Goal: Transaction & Acquisition: Purchase product/service

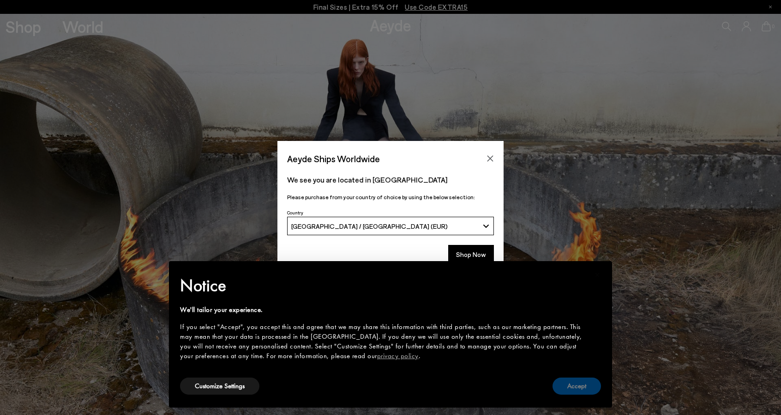
click at [586, 386] on button "Accept" at bounding box center [577, 385] width 48 height 17
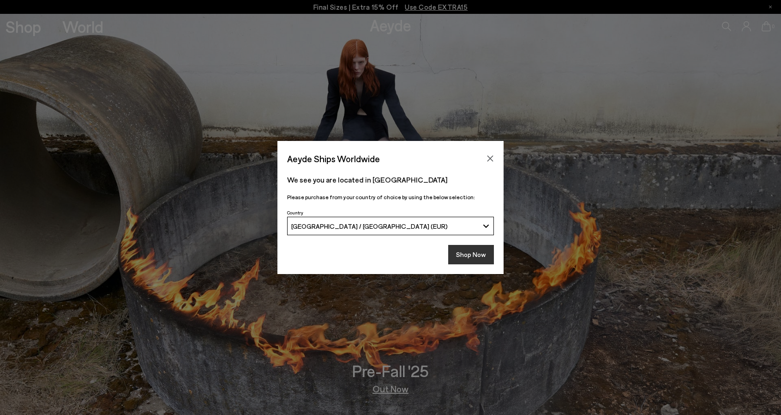
click at [483, 260] on button "Shop Now" at bounding box center [471, 254] width 46 height 19
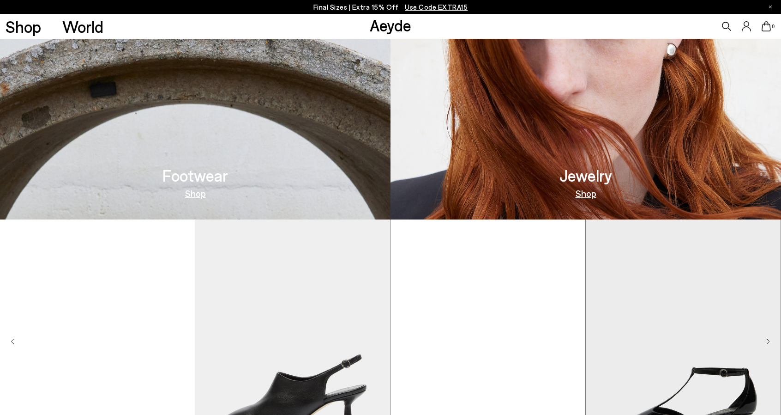
scroll to position [646, 0]
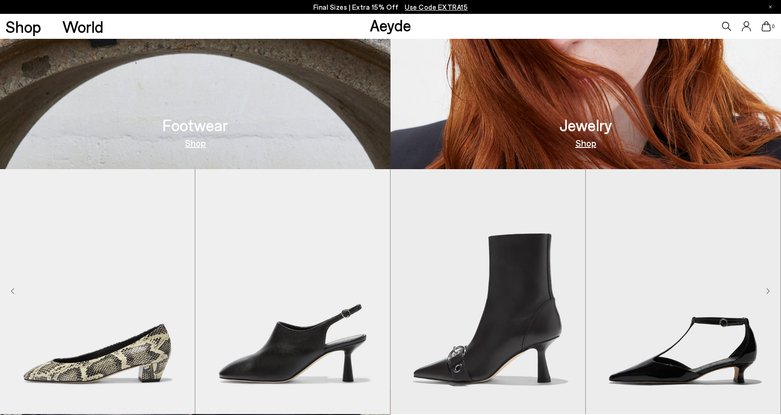
click at [592, 141] on link "Shop" at bounding box center [586, 142] width 21 height 9
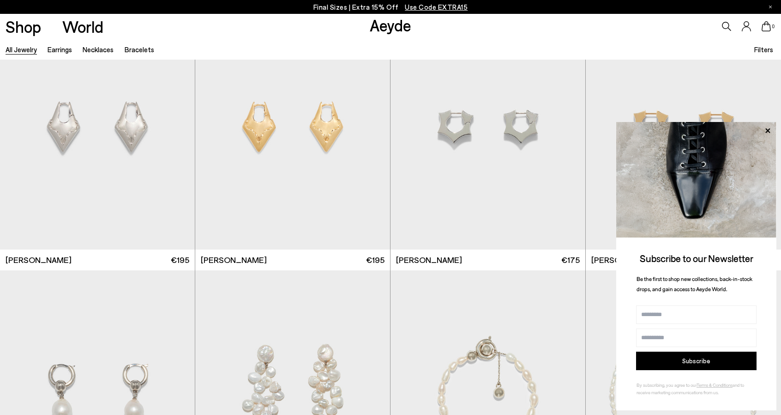
scroll to position [3647, 0]
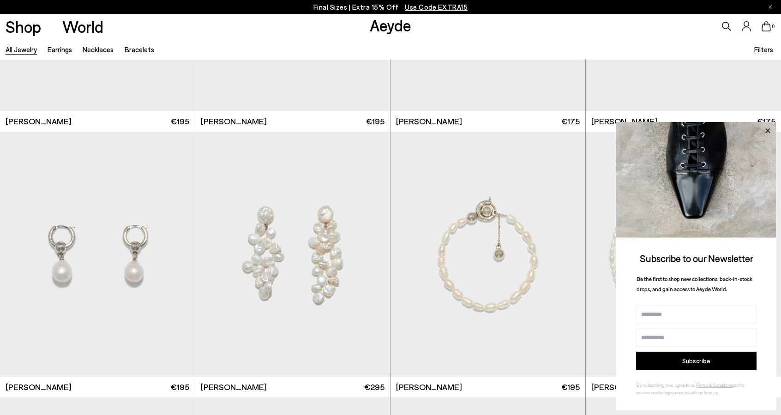
click at [768, 128] on icon at bounding box center [768, 131] width 12 height 12
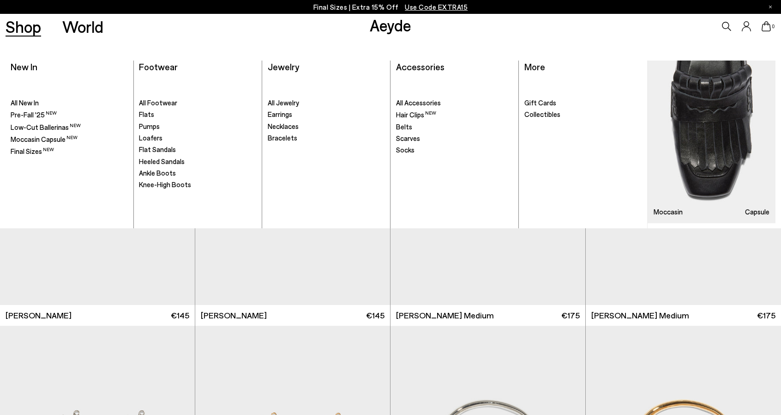
click at [24, 24] on link "Shop" at bounding box center [24, 26] width 36 height 16
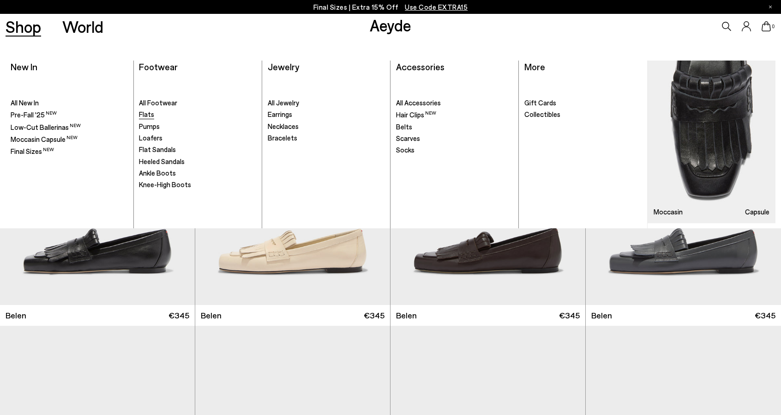
click at [149, 112] on span "Flats" at bounding box center [146, 114] width 15 height 8
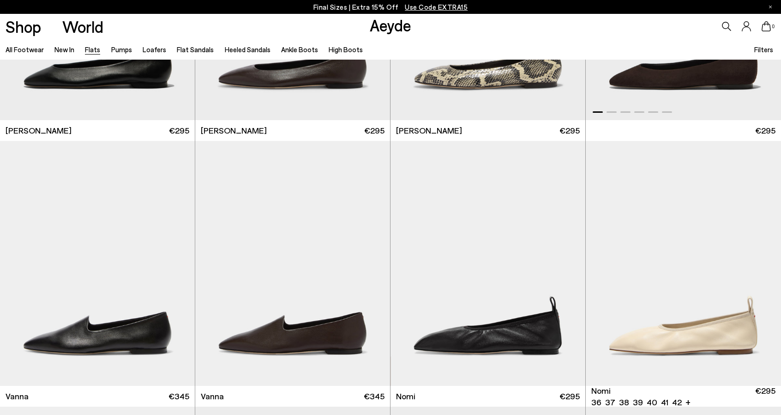
scroll to position [323, 0]
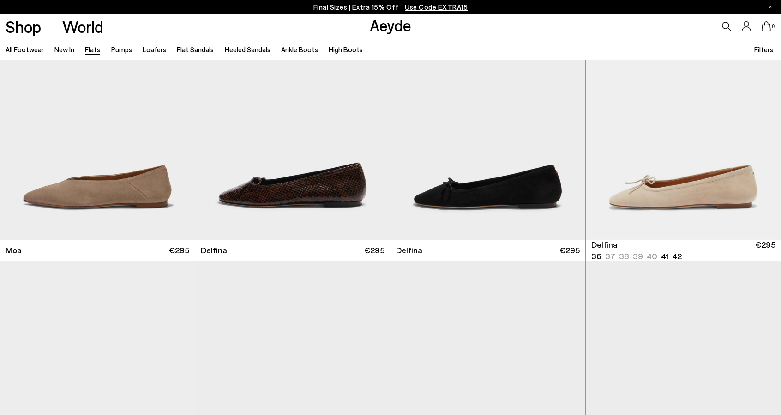
scroll to position [1939, 0]
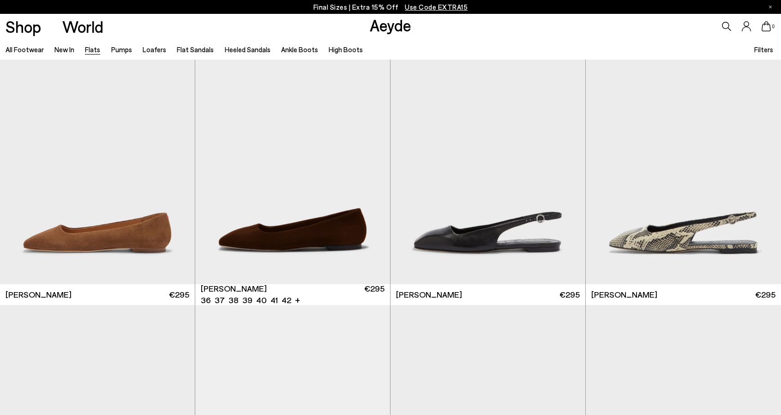
scroll to position [3289, 0]
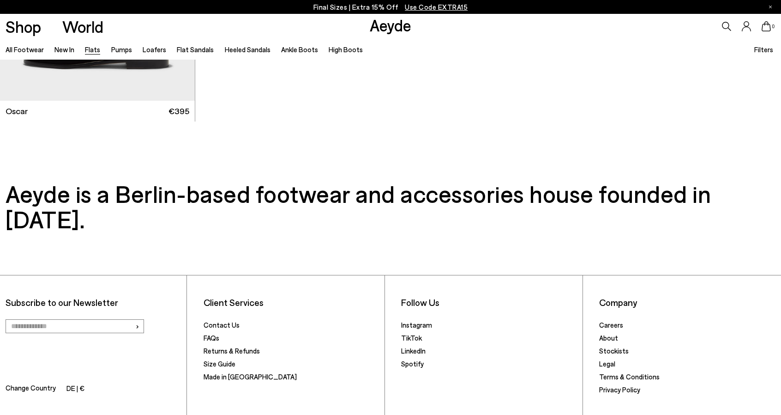
scroll to position [5814, 0]
